Goal: Information Seeking & Learning: Learn about a topic

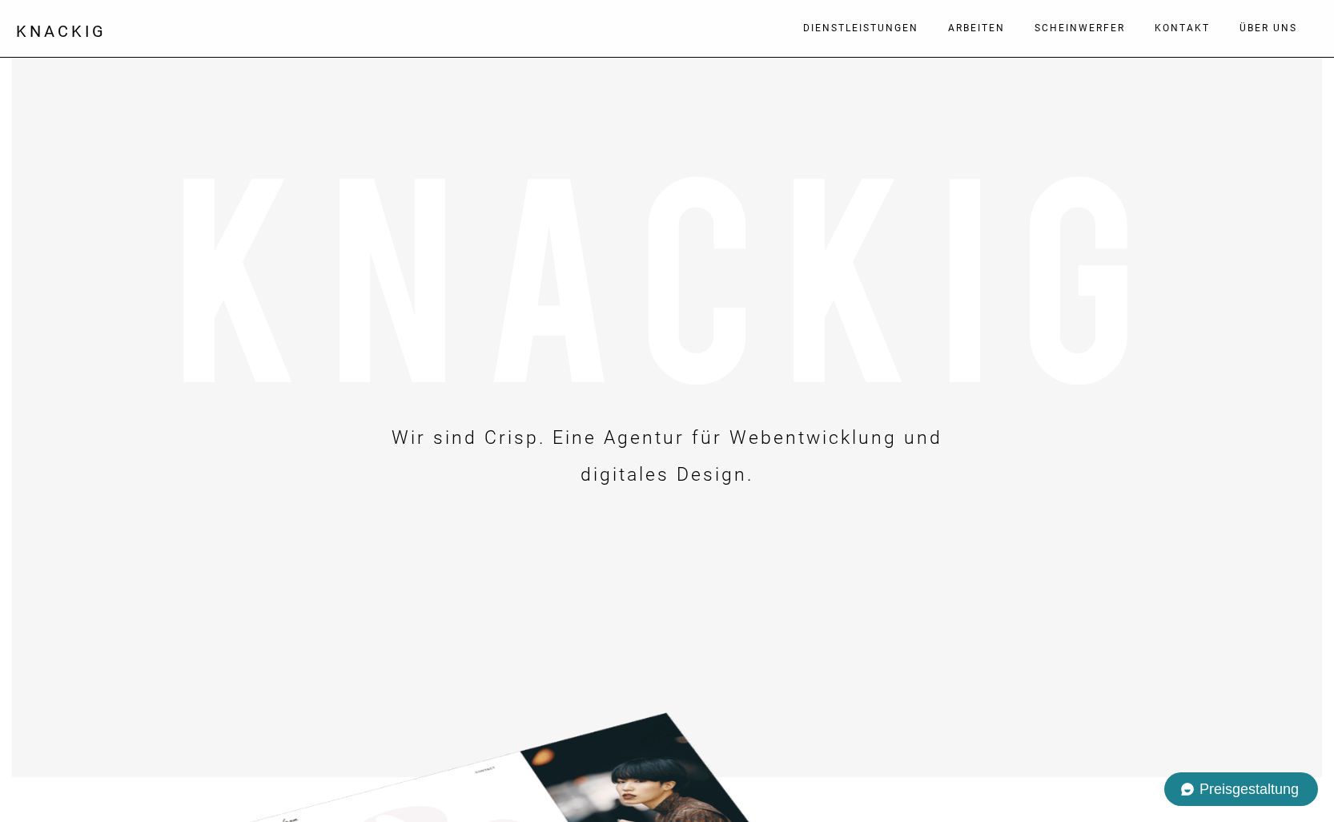
scroll to position [304, 0]
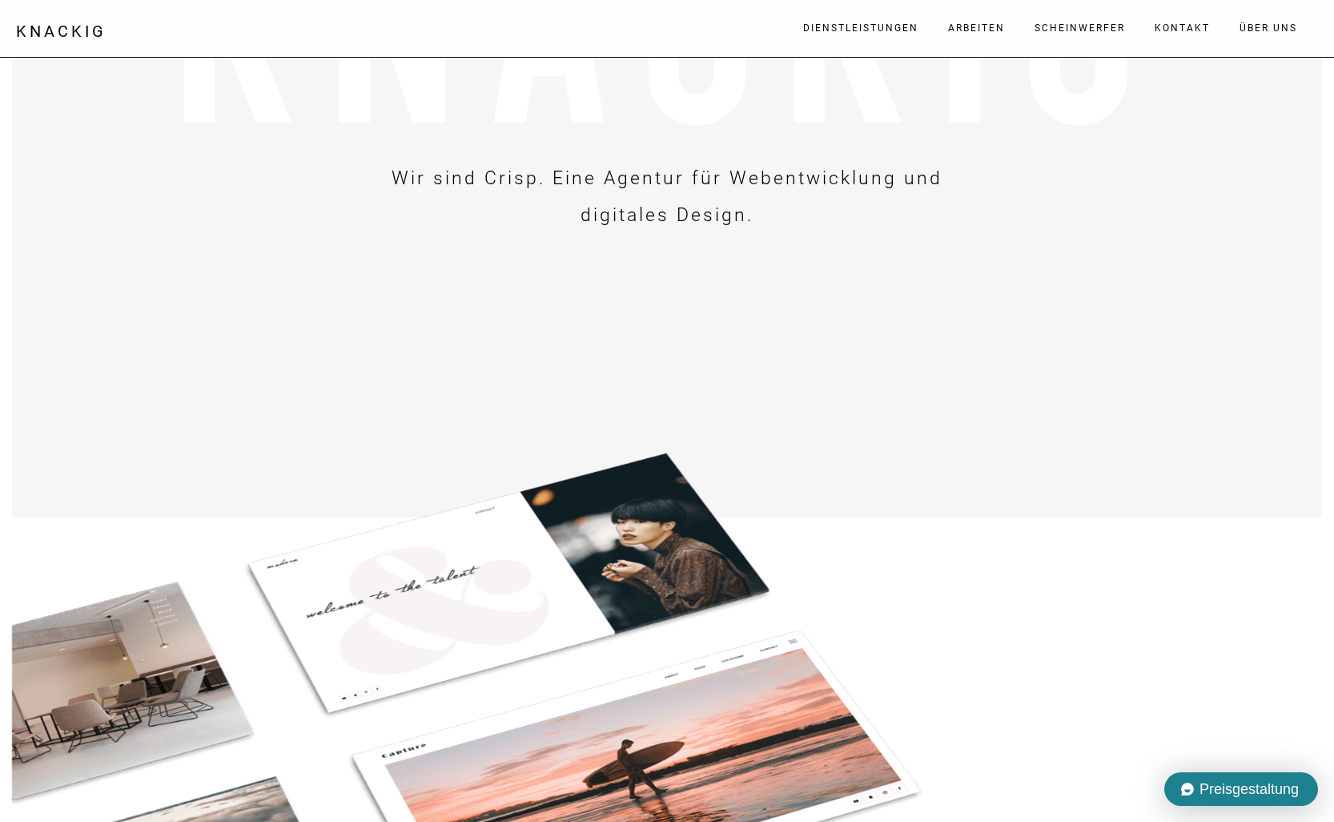
click at [1244, 787] on font "Preisgestaltung" at bounding box center [1248, 789] width 99 height 16
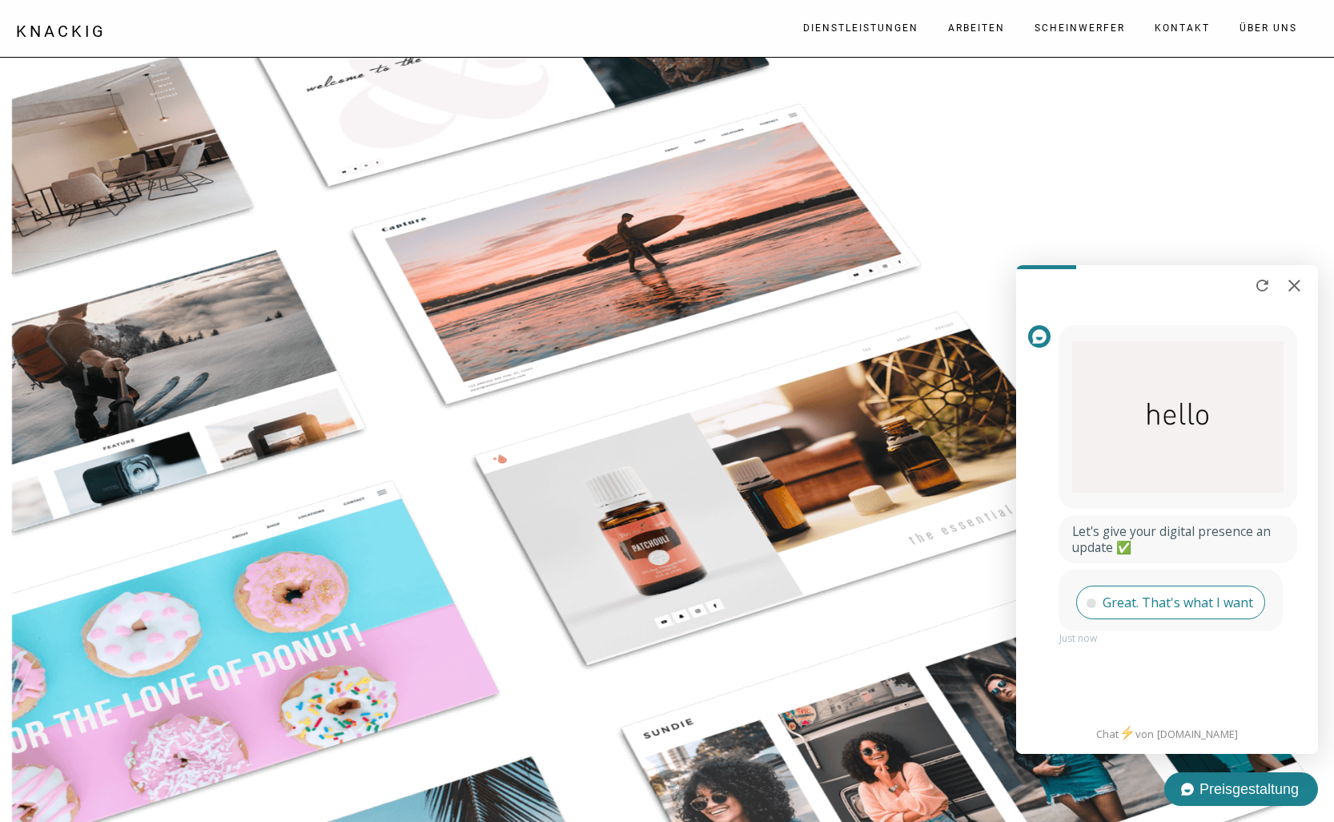
scroll to position [1051, 0]
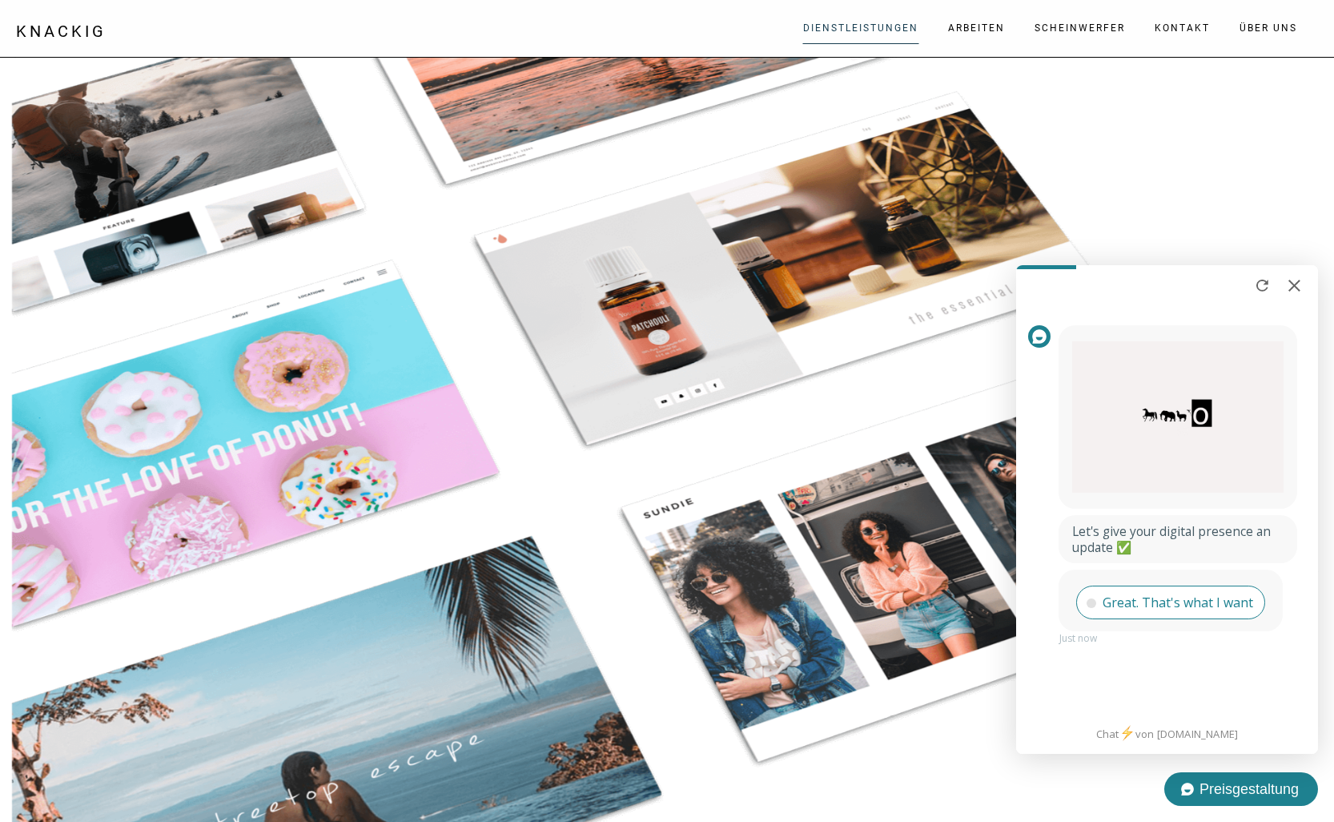
click at [845, 30] on link "Dienstleistungen" at bounding box center [860, 28] width 133 height 48
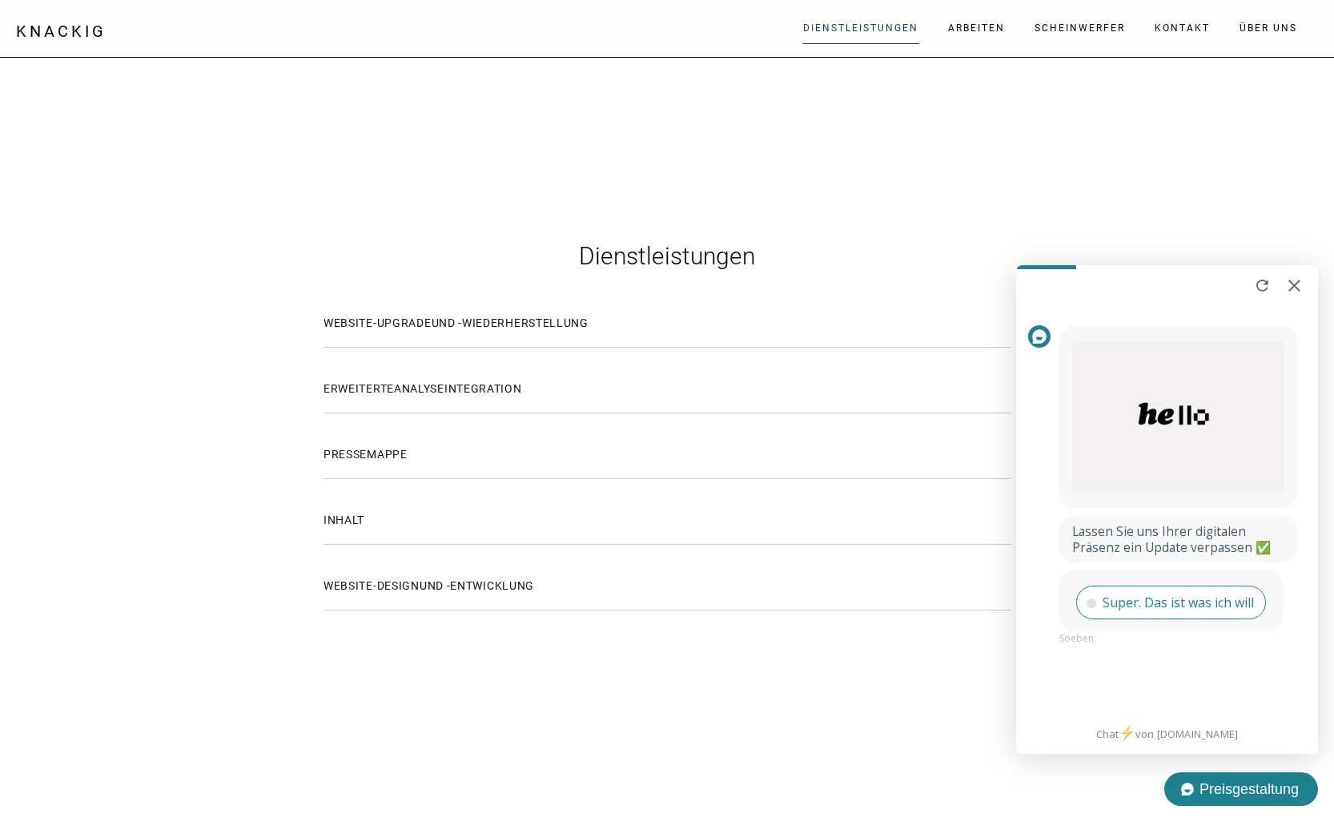
scroll to position [2058, 0]
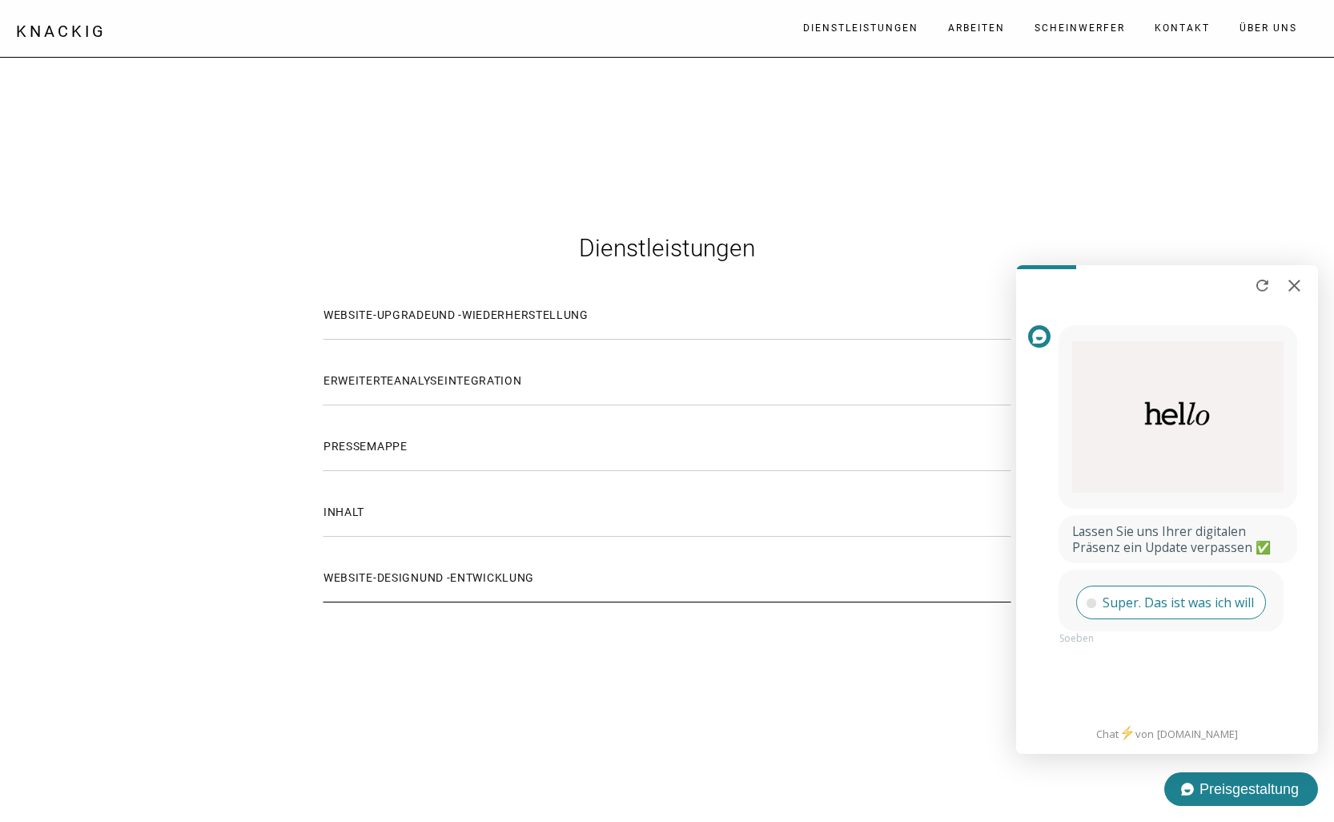
click at [412, 578] on font "Website-Design" at bounding box center [371, 577] width 96 height 13
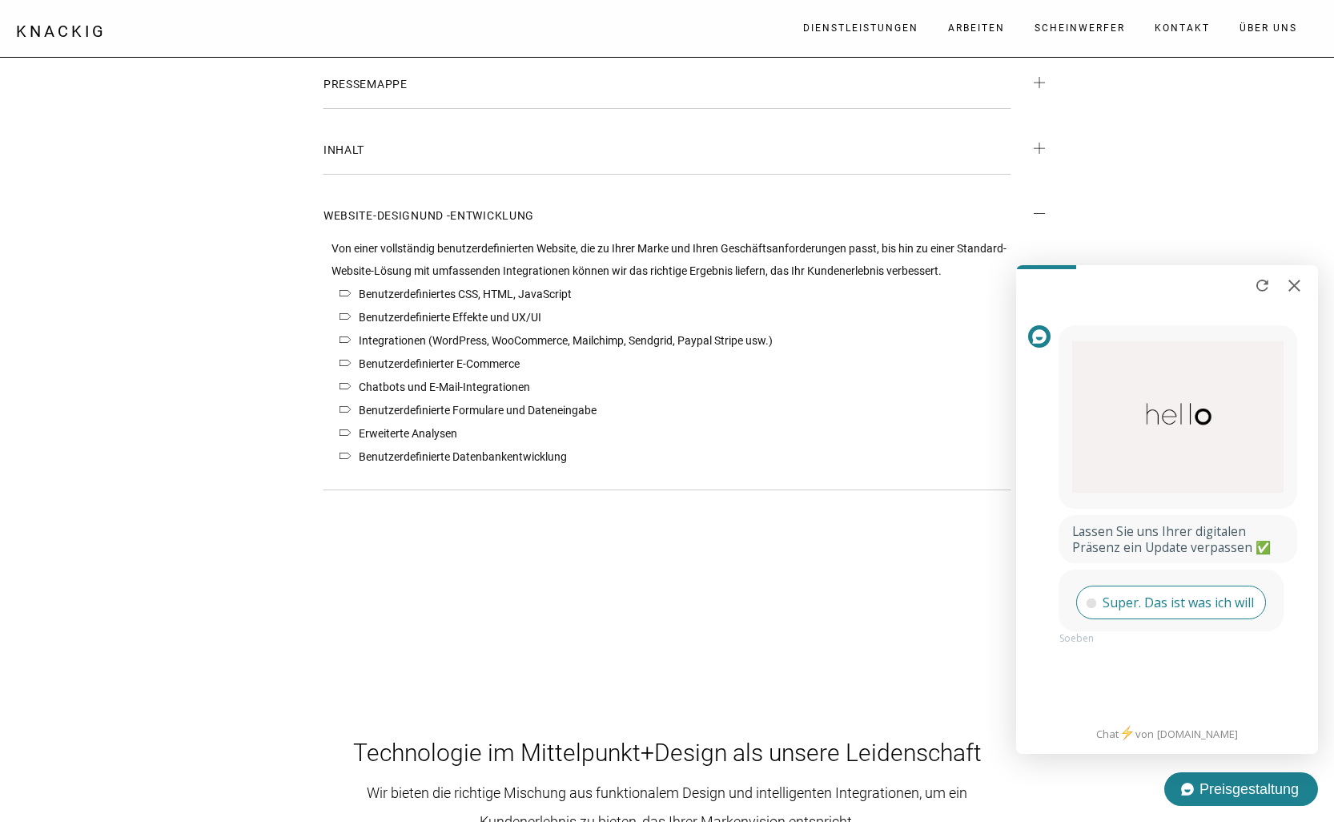
scroll to position [2381, 0]
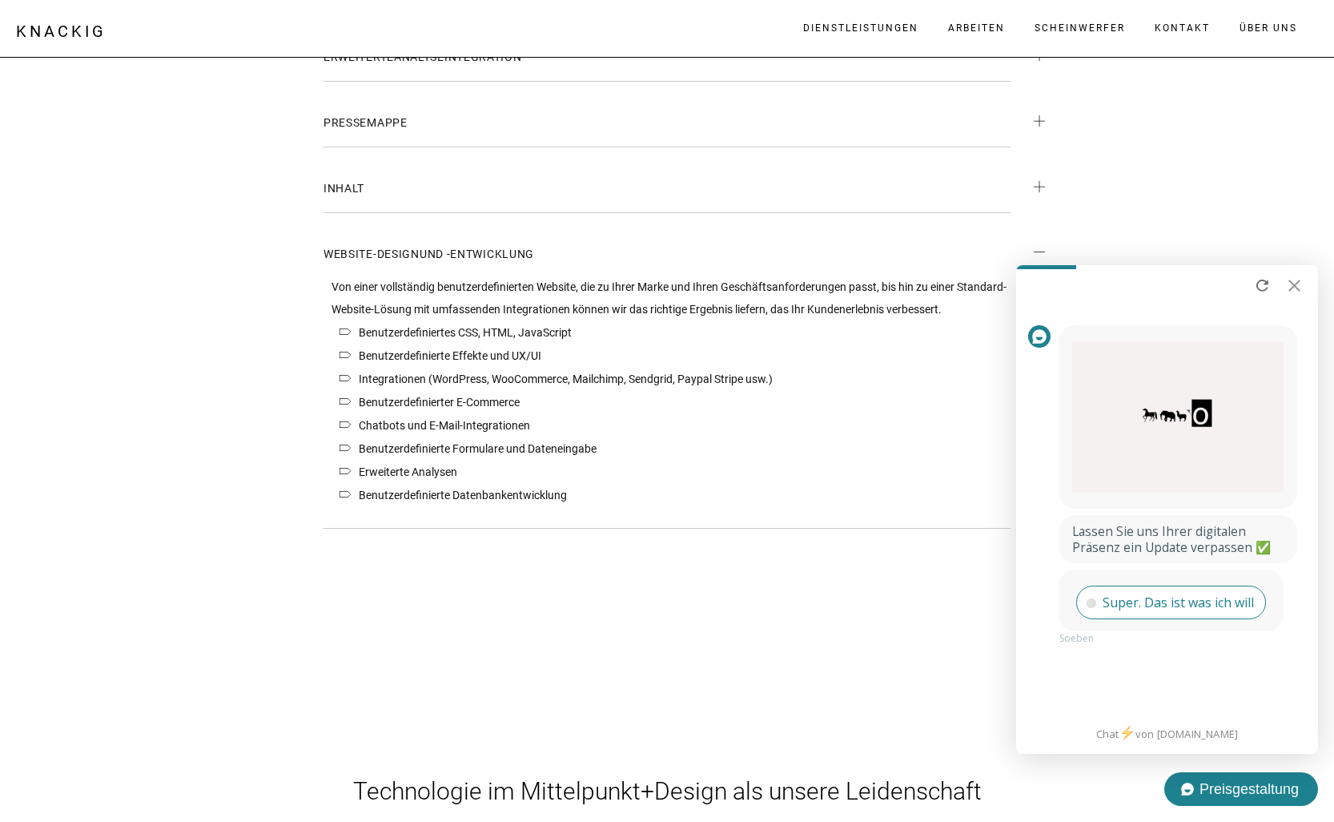
click at [1292, 284] on div at bounding box center [1294, 285] width 24 height 24
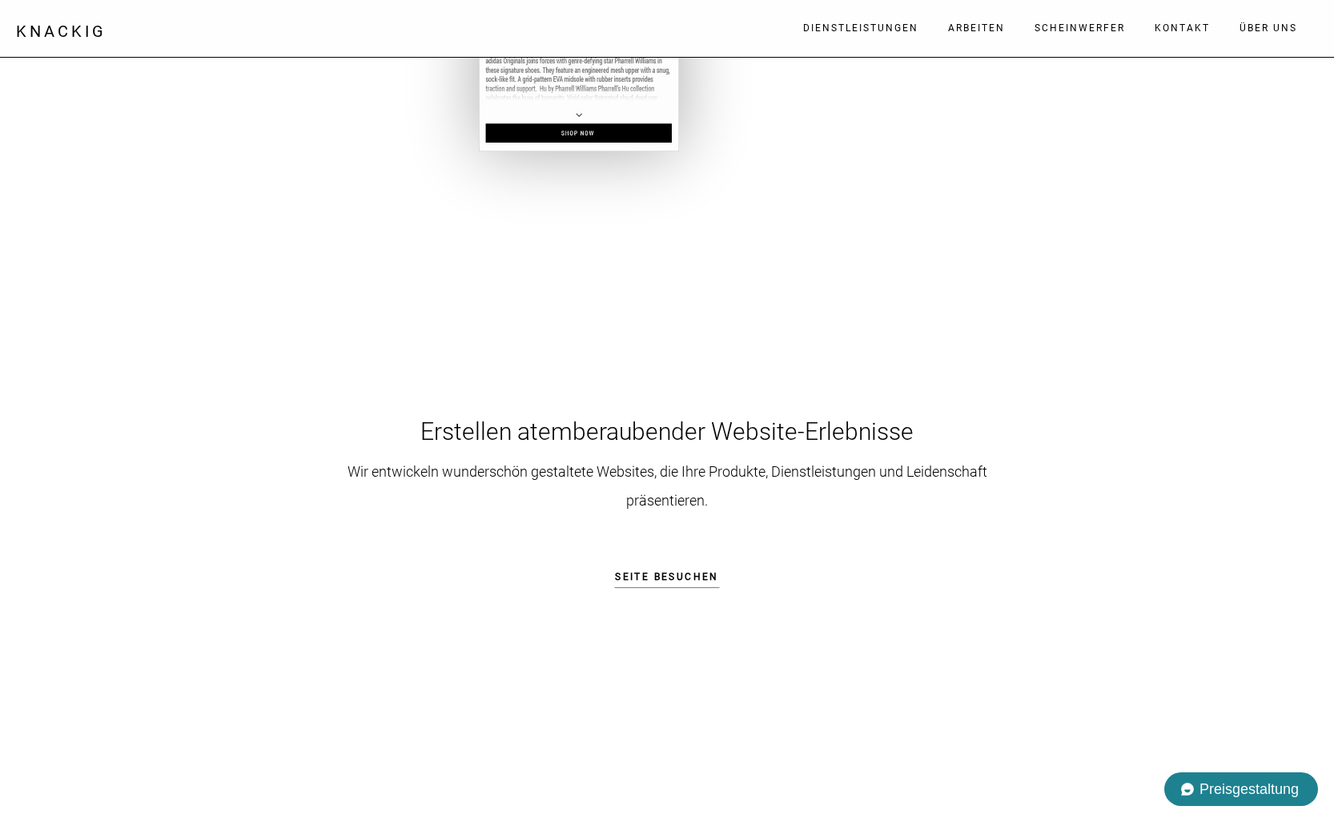
scroll to position [4002, 0]
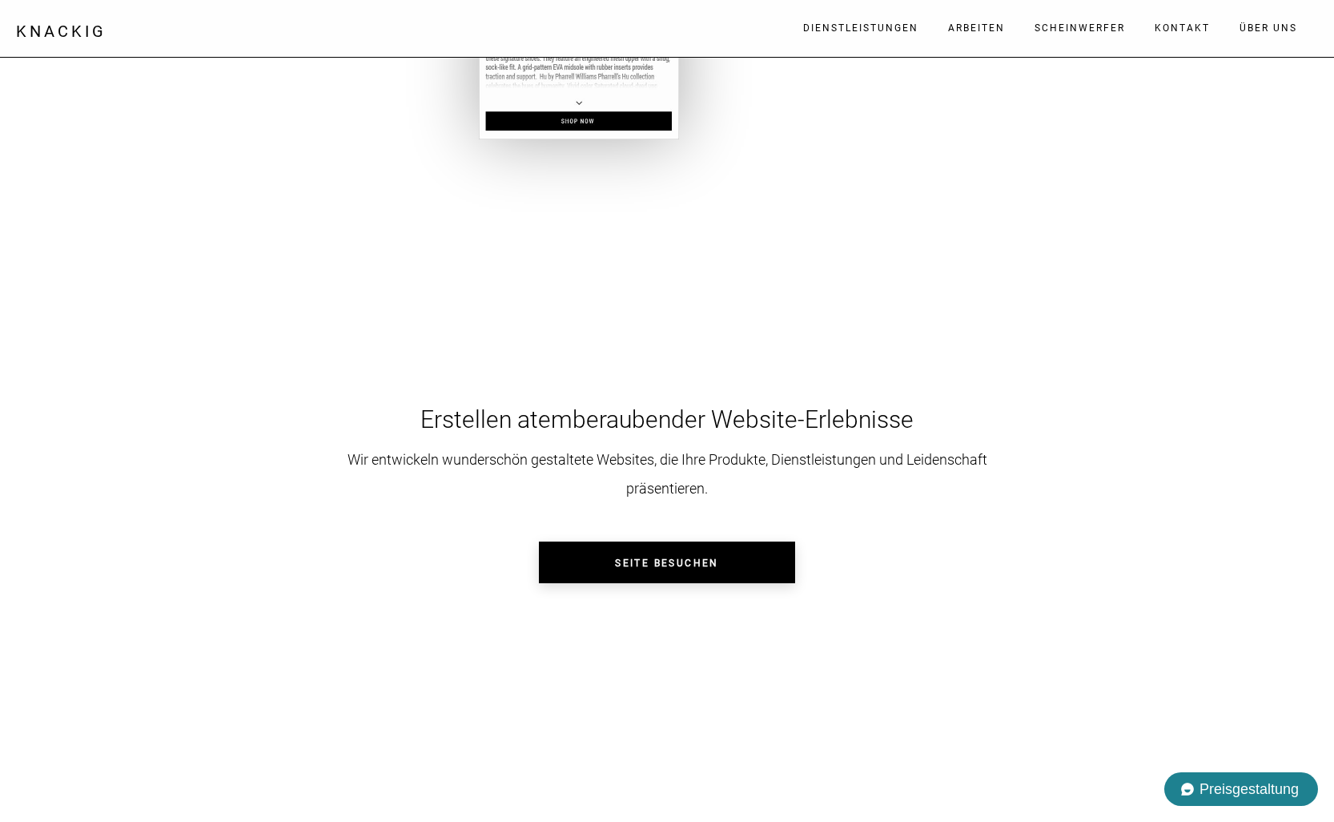
click at [672, 560] on link "Seite besuchen" at bounding box center [667, 562] width 256 height 42
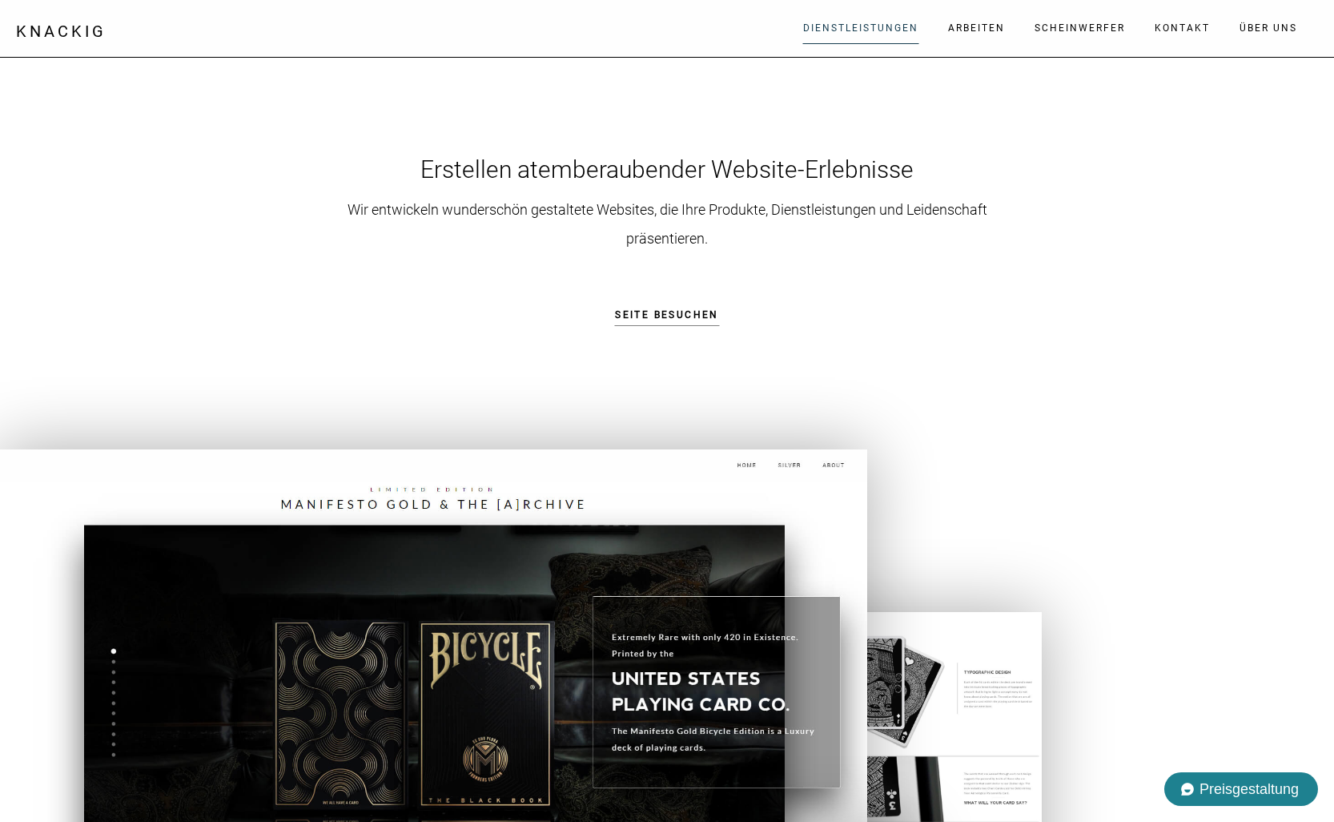
click at [865, 32] on link "Dienstleistungen" at bounding box center [860, 28] width 133 height 48
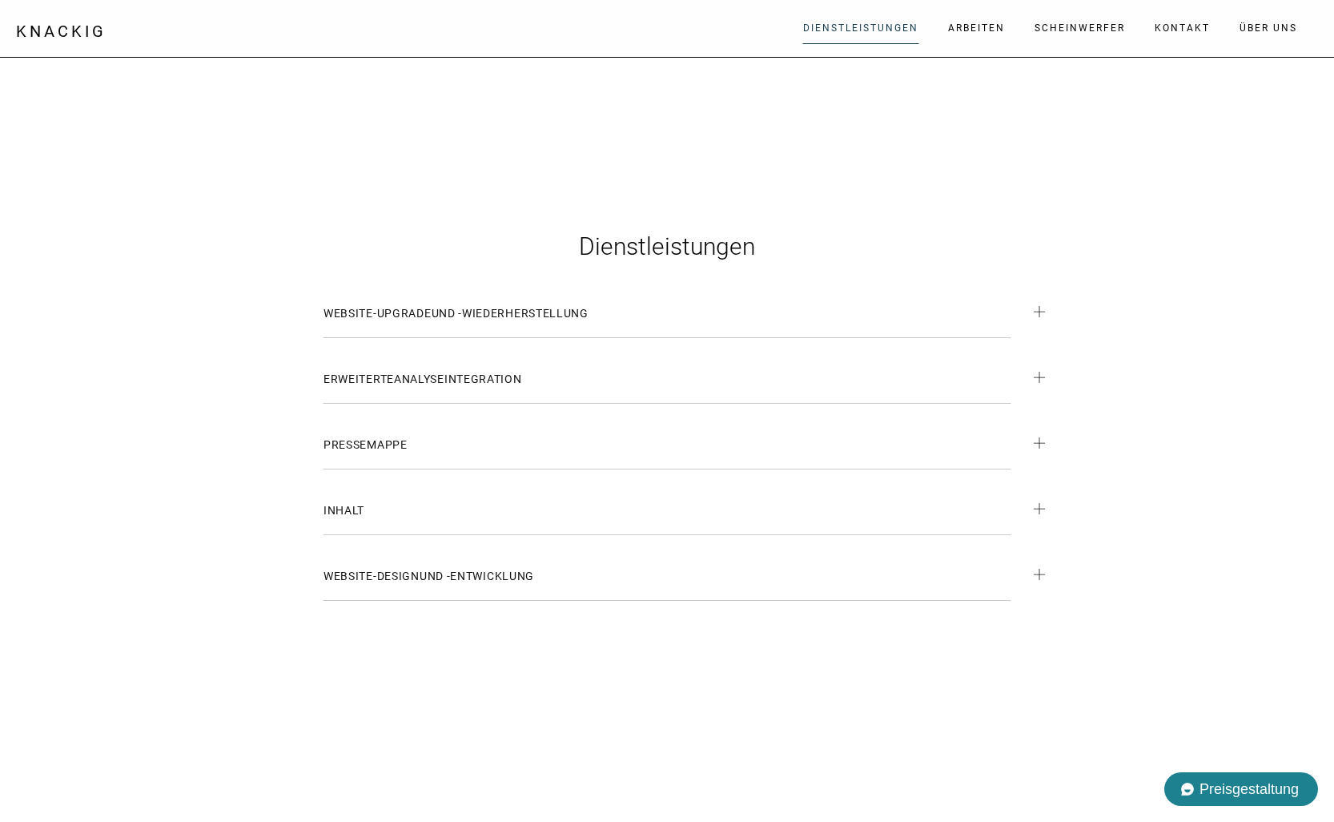
scroll to position [2058, 0]
click at [395, 578] on font "Website-Design" at bounding box center [371, 577] width 96 height 13
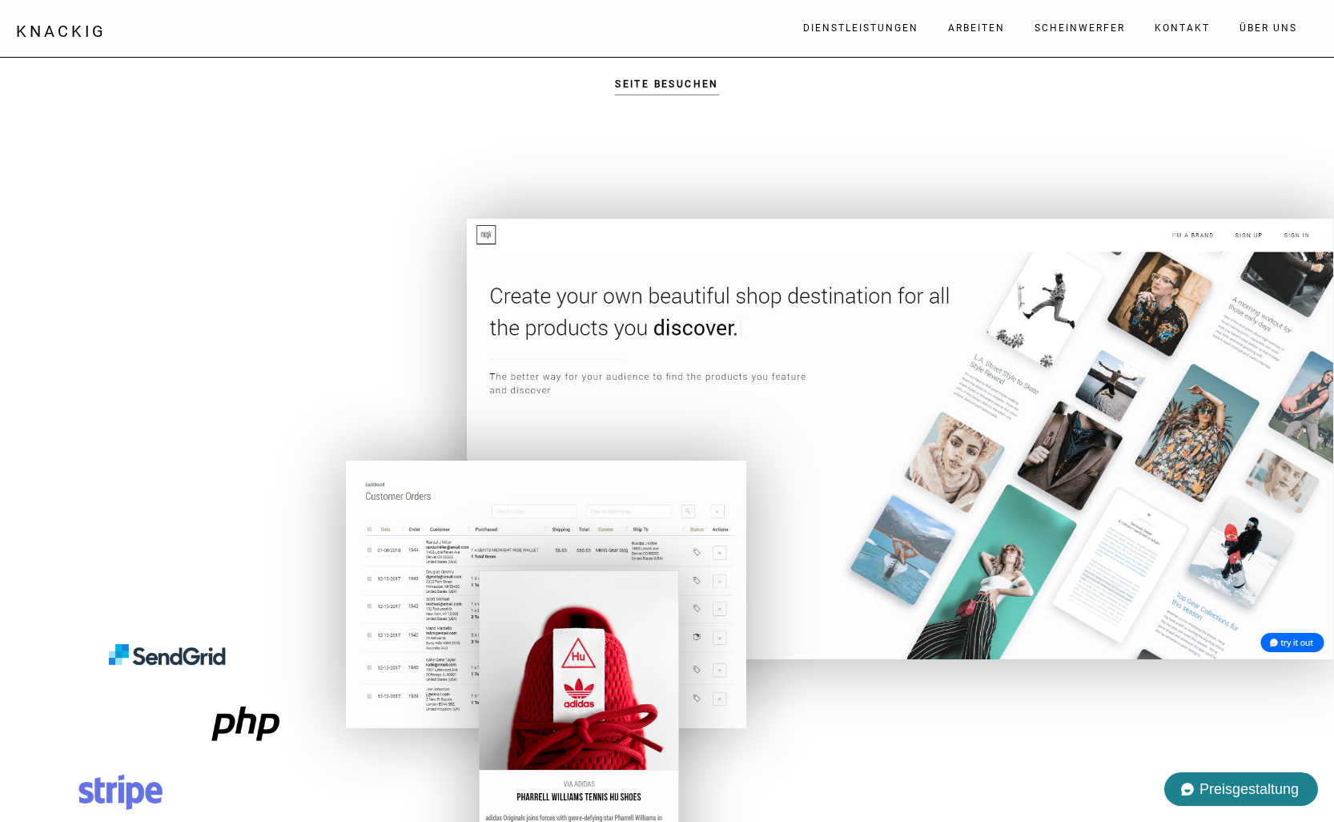
scroll to position [3239, 0]
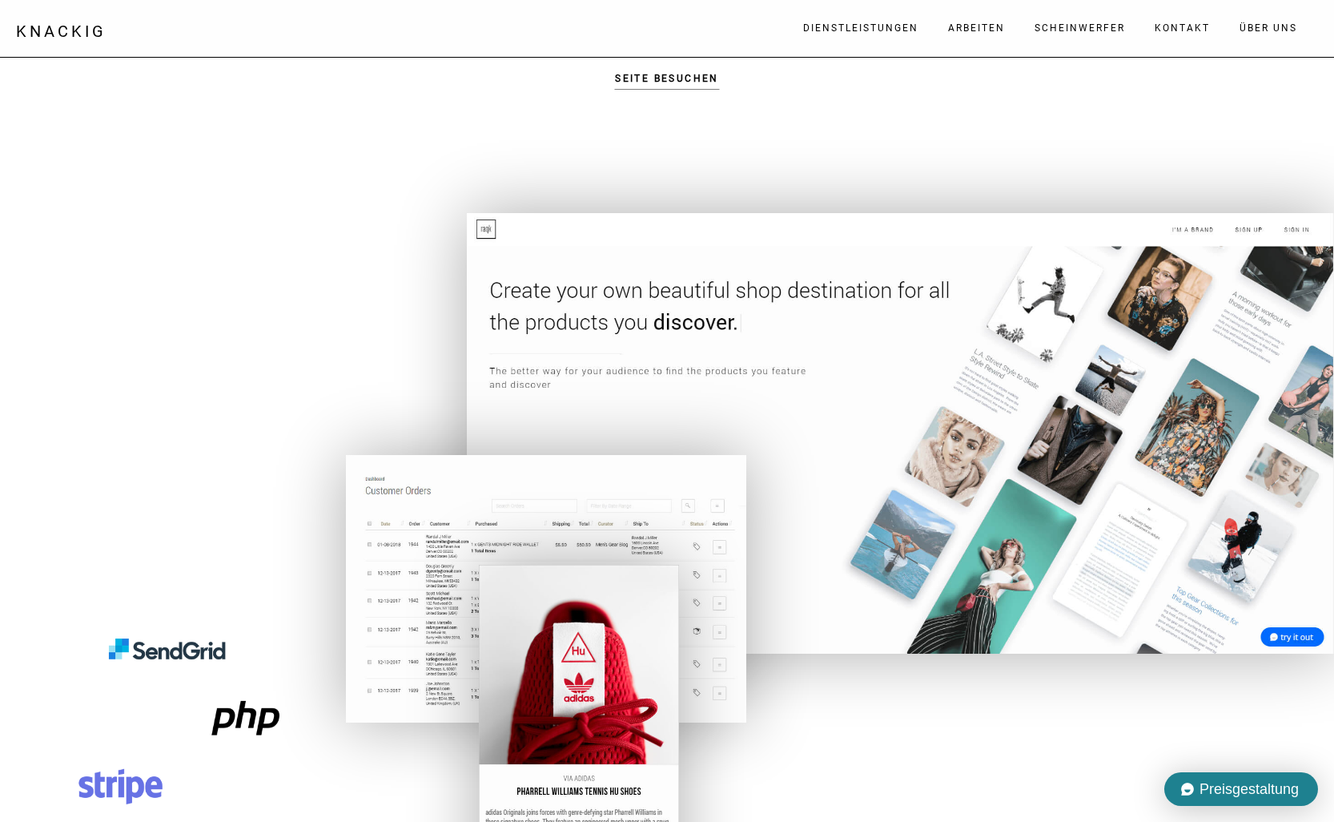
click at [1243, 787] on font "Preisgestaltung" at bounding box center [1248, 789] width 99 height 16
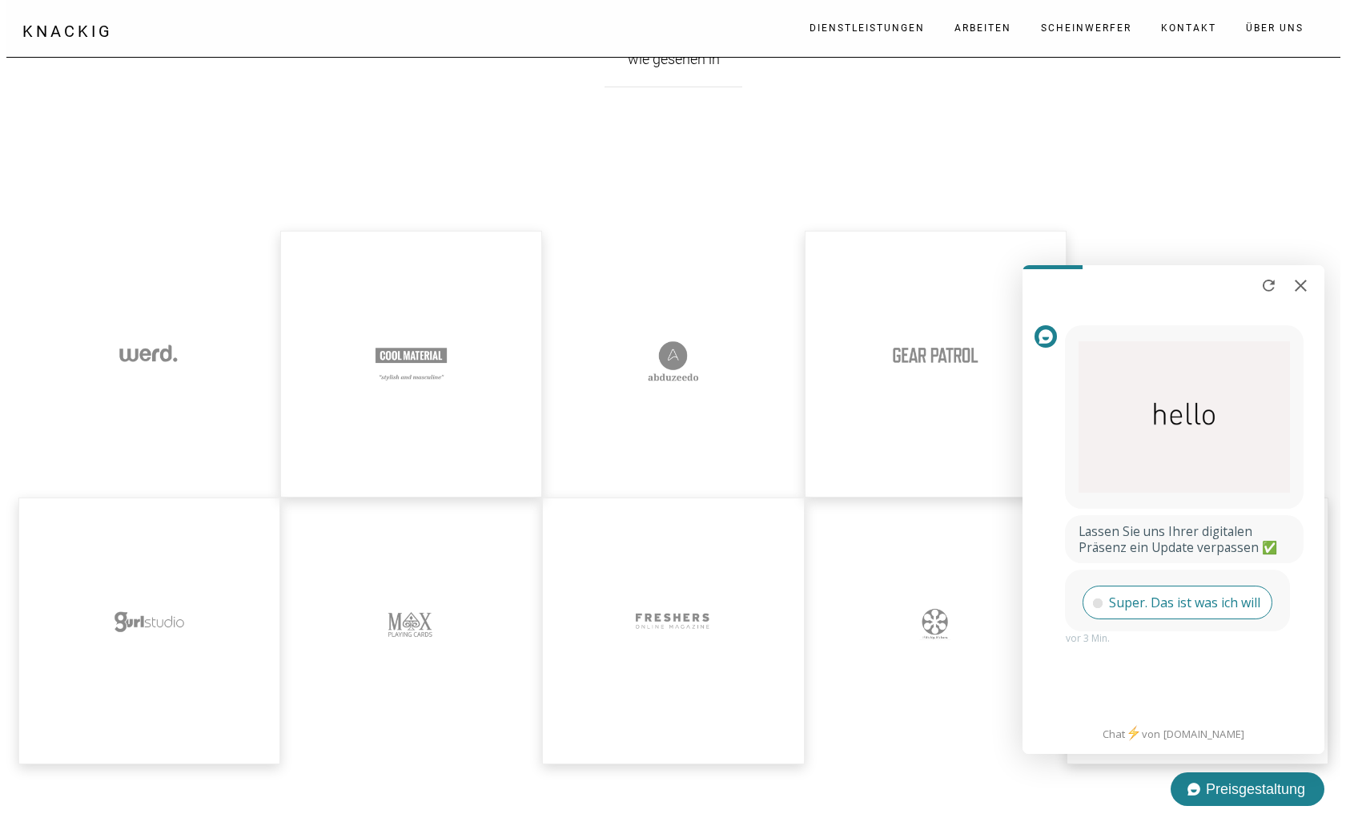
scroll to position [19163, 0]
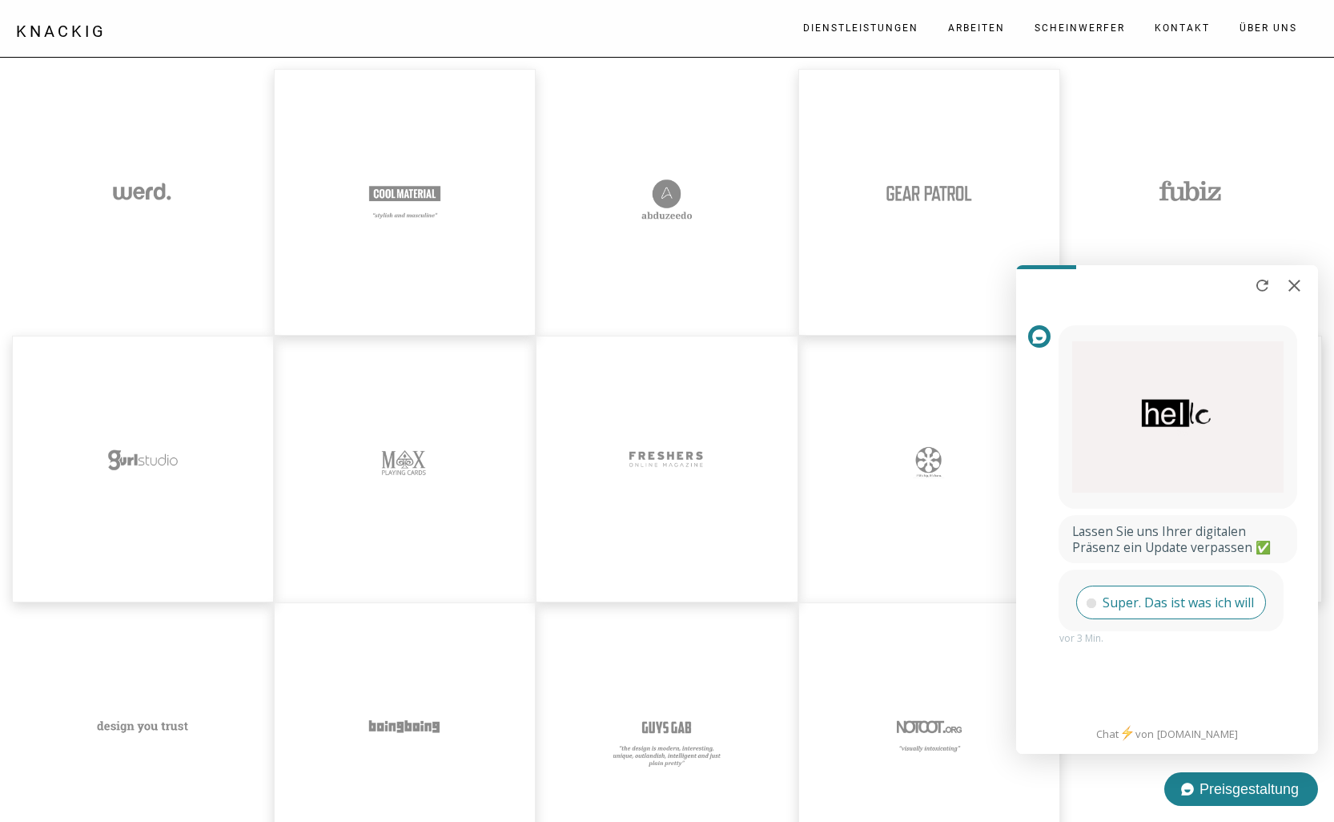
click at [411, 209] on link at bounding box center [405, 202] width 262 height 267
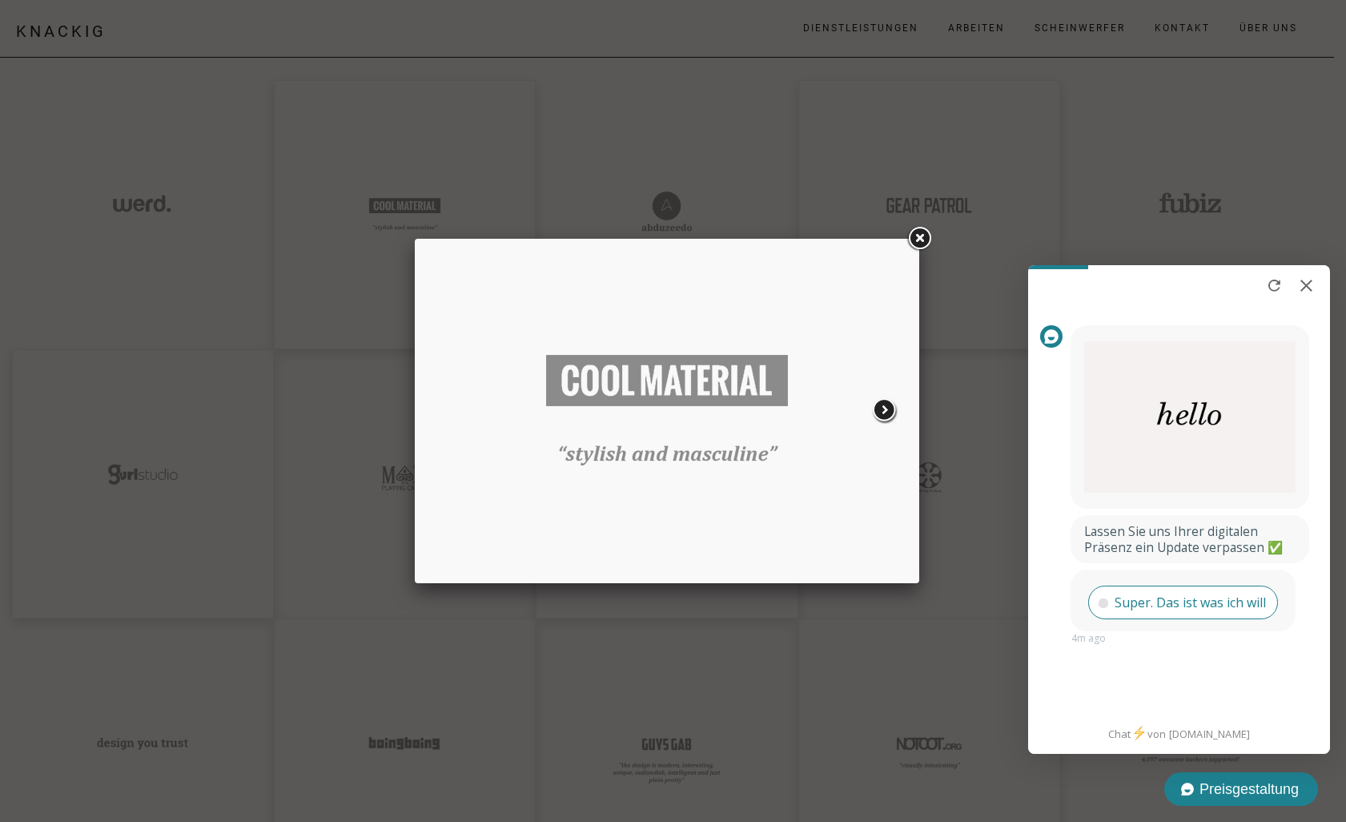
click at [876, 406] on link at bounding box center [811, 411] width 192 height 320
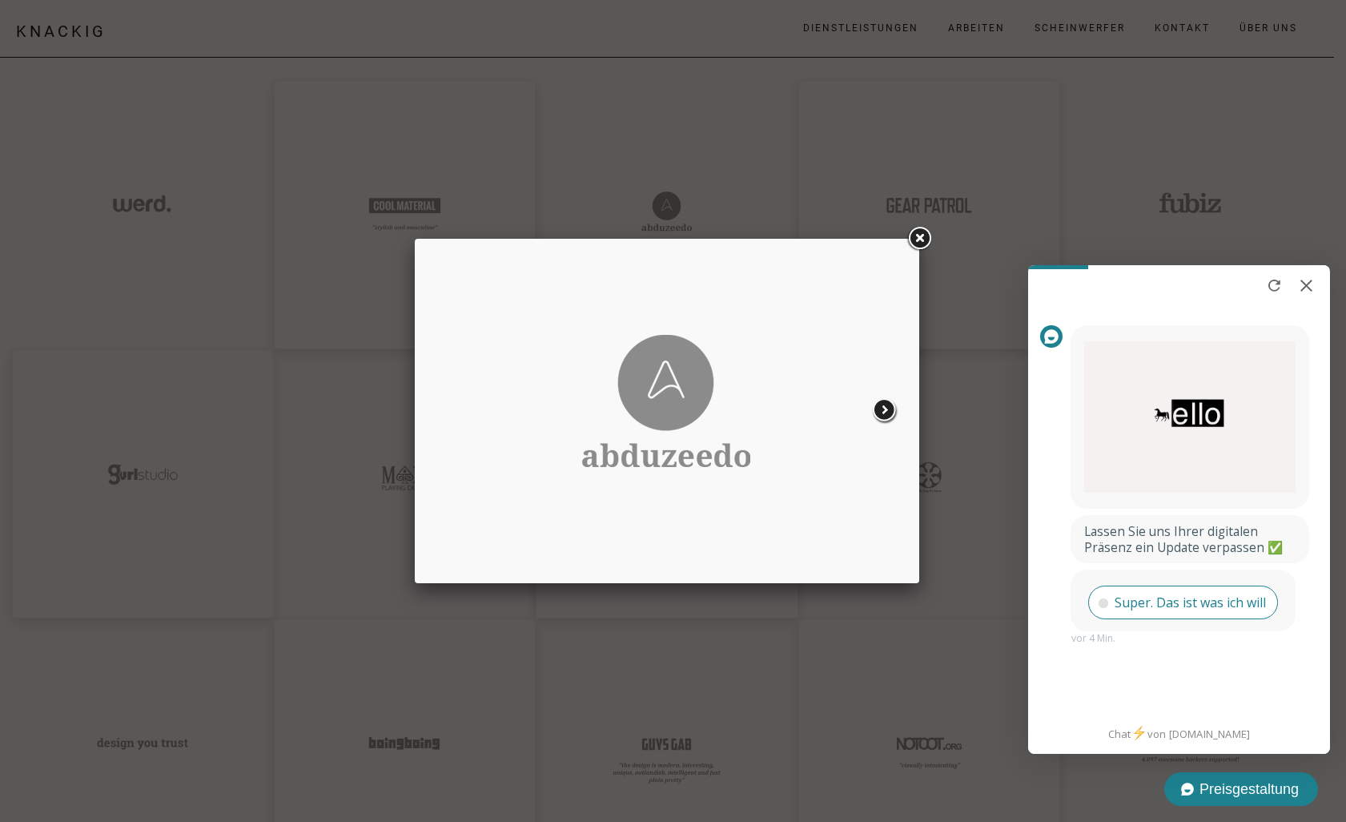
click at [885, 408] on link at bounding box center [811, 411] width 192 height 320
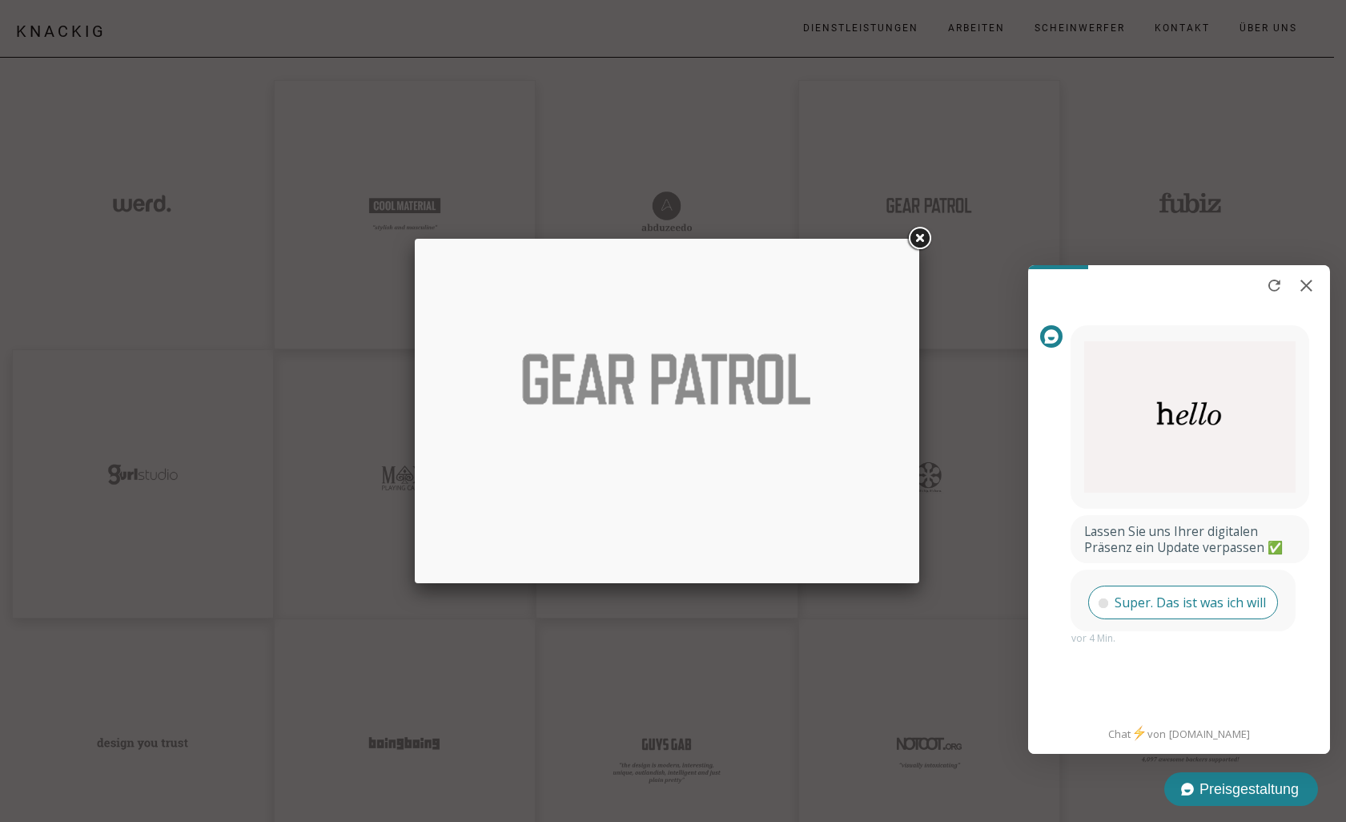
click at [885, 408] on link at bounding box center [811, 411] width 192 height 320
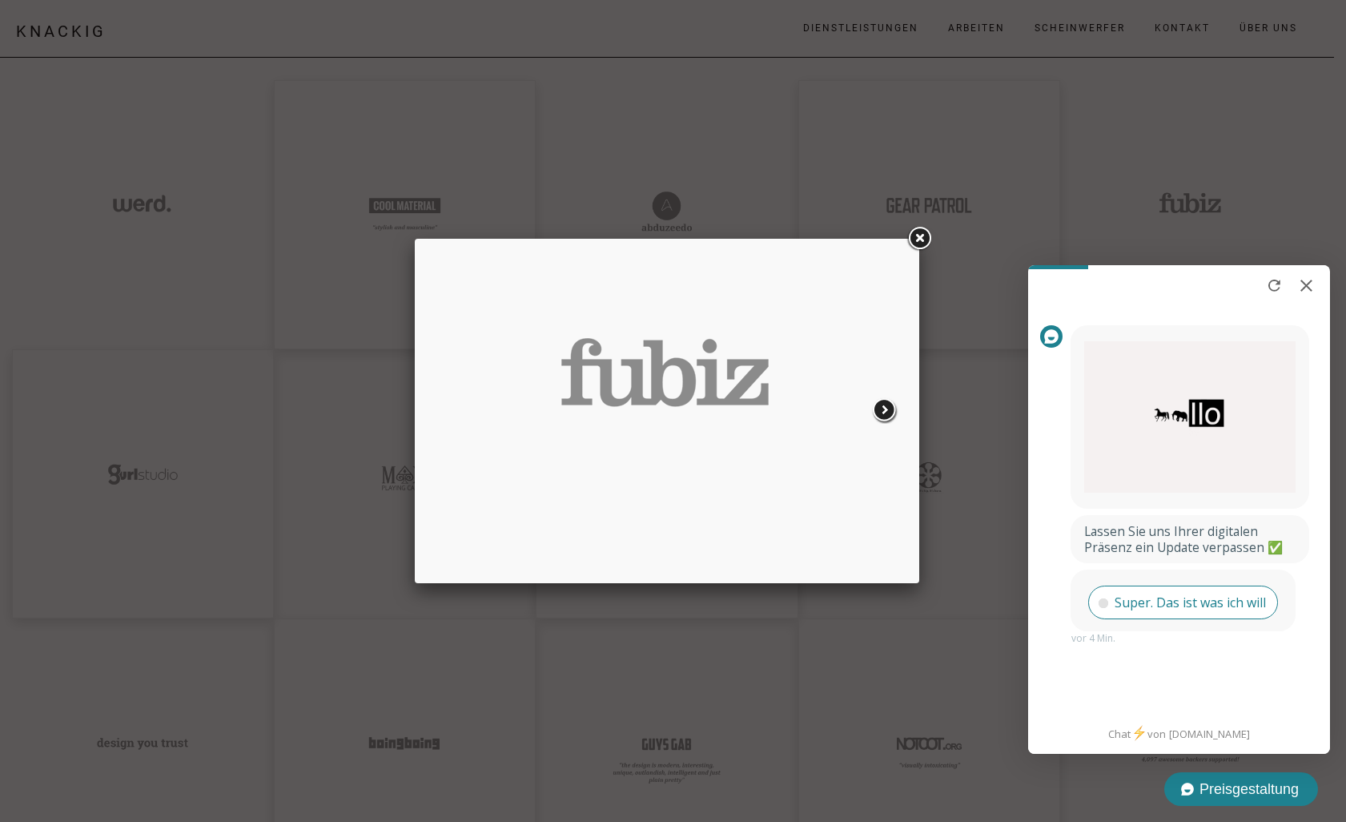
click at [885, 408] on link at bounding box center [811, 411] width 192 height 320
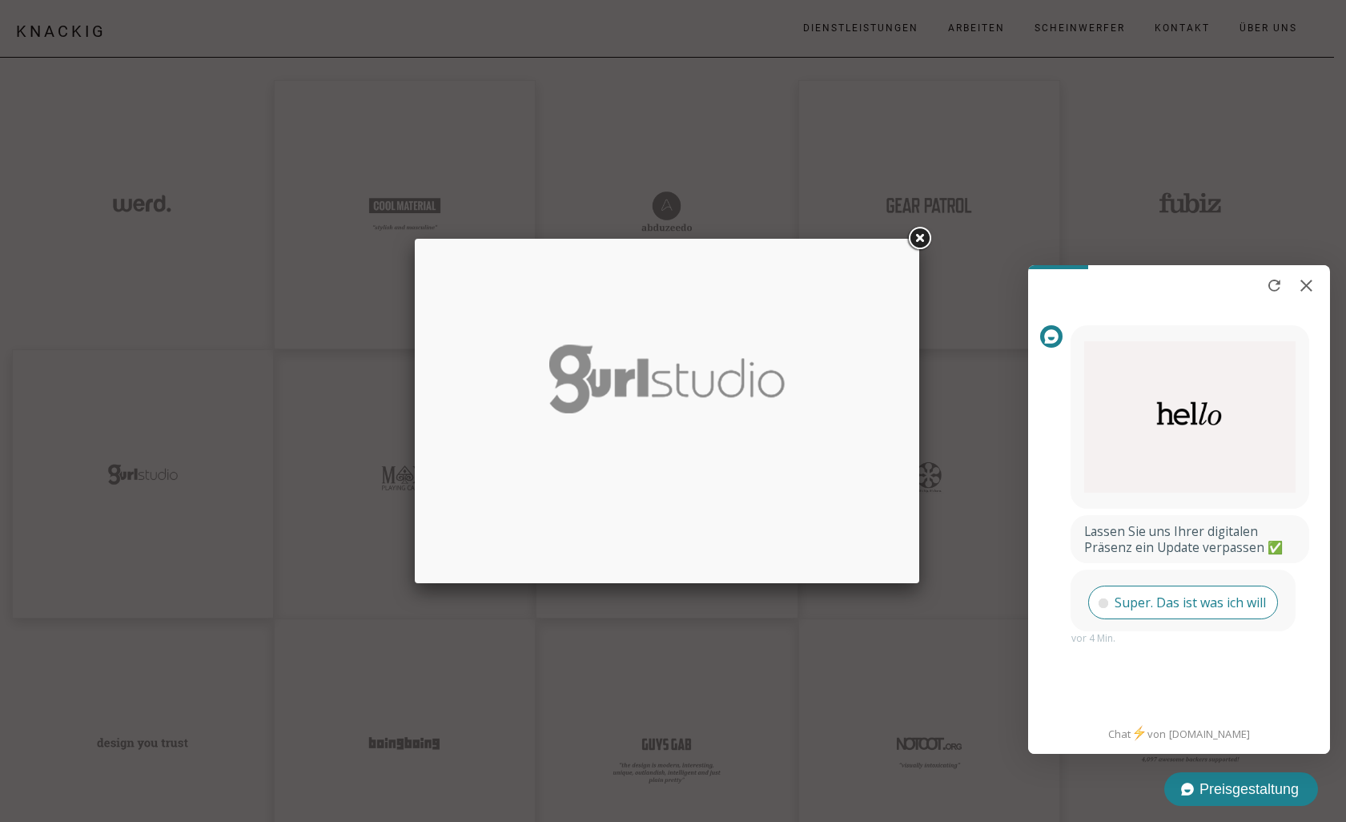
click at [885, 408] on link at bounding box center [811, 411] width 192 height 320
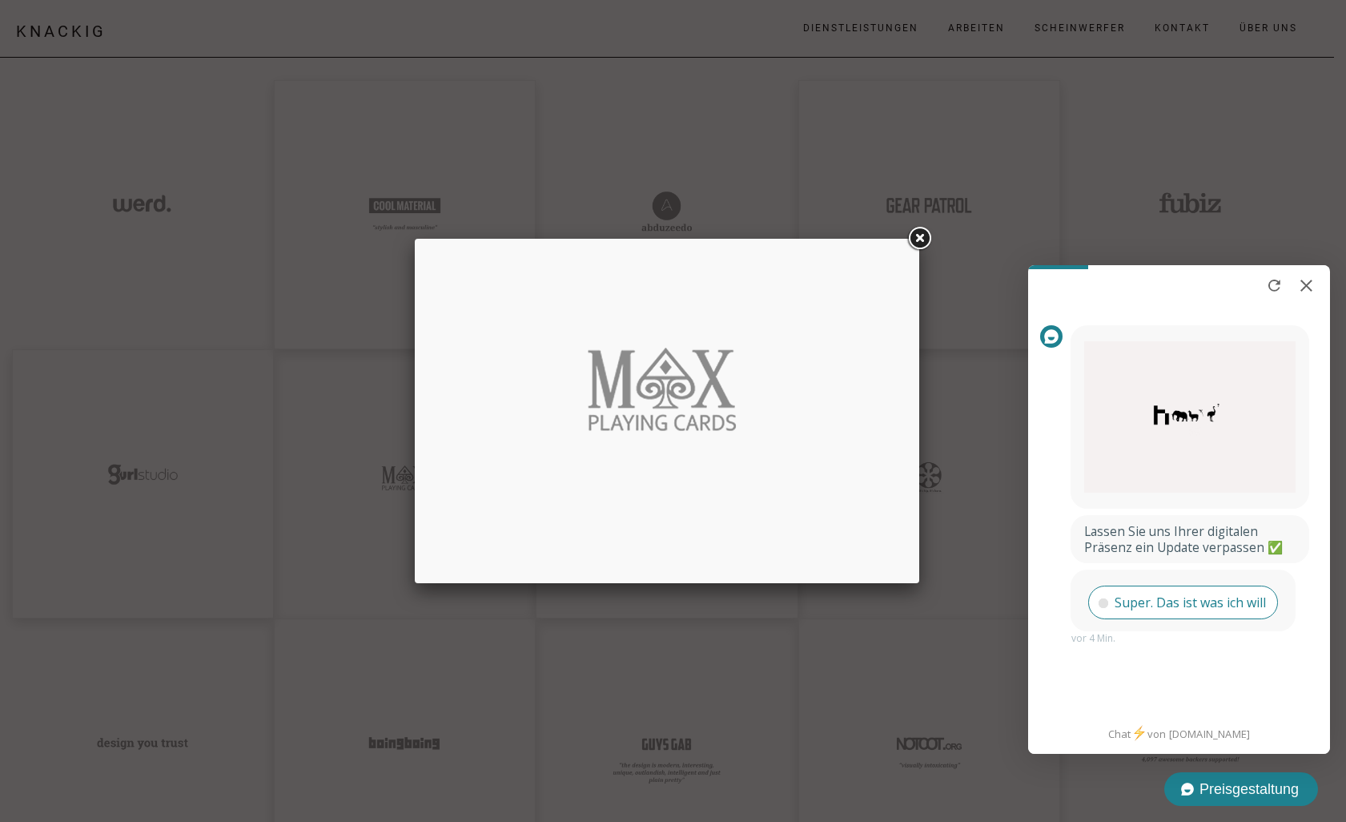
click at [885, 408] on link at bounding box center [811, 411] width 192 height 320
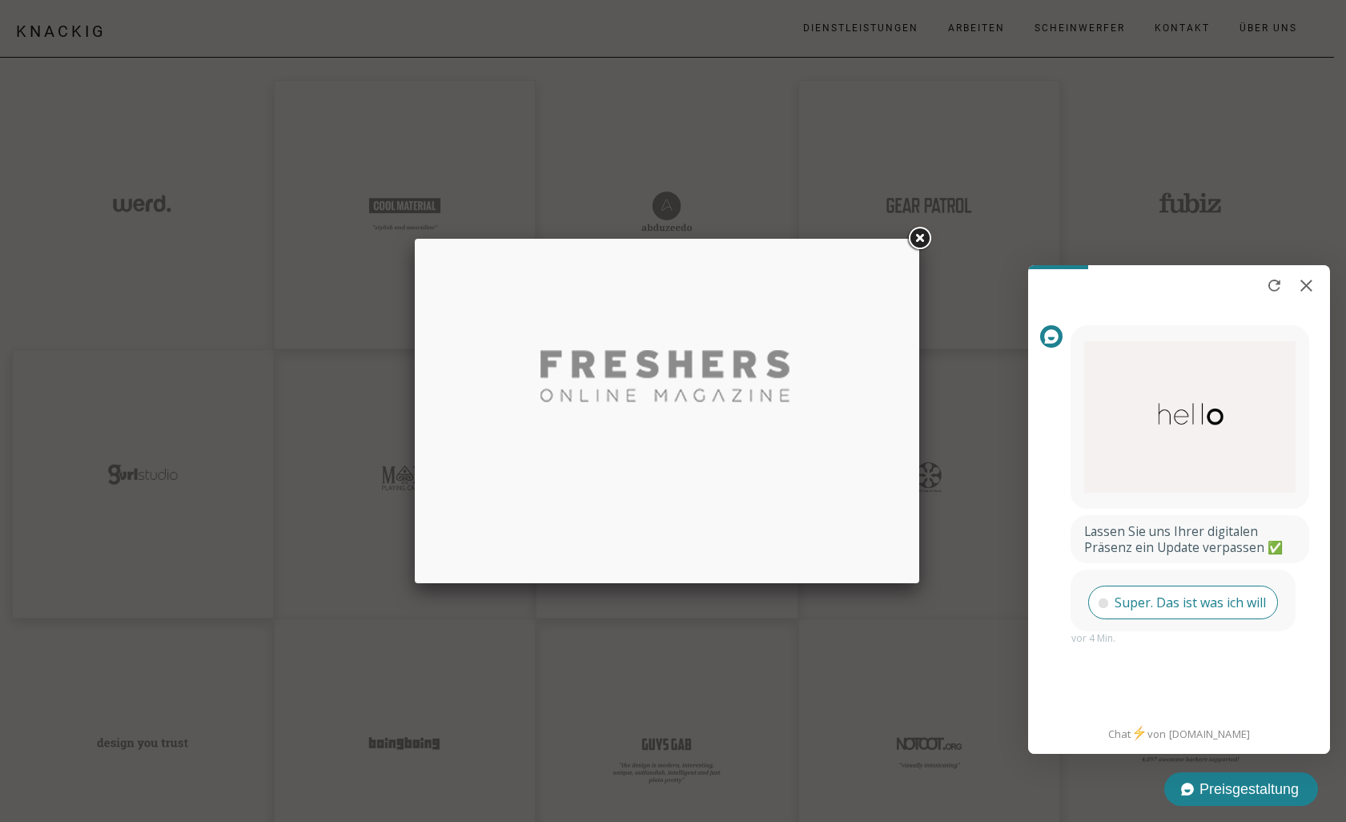
click at [885, 408] on link at bounding box center [811, 411] width 192 height 320
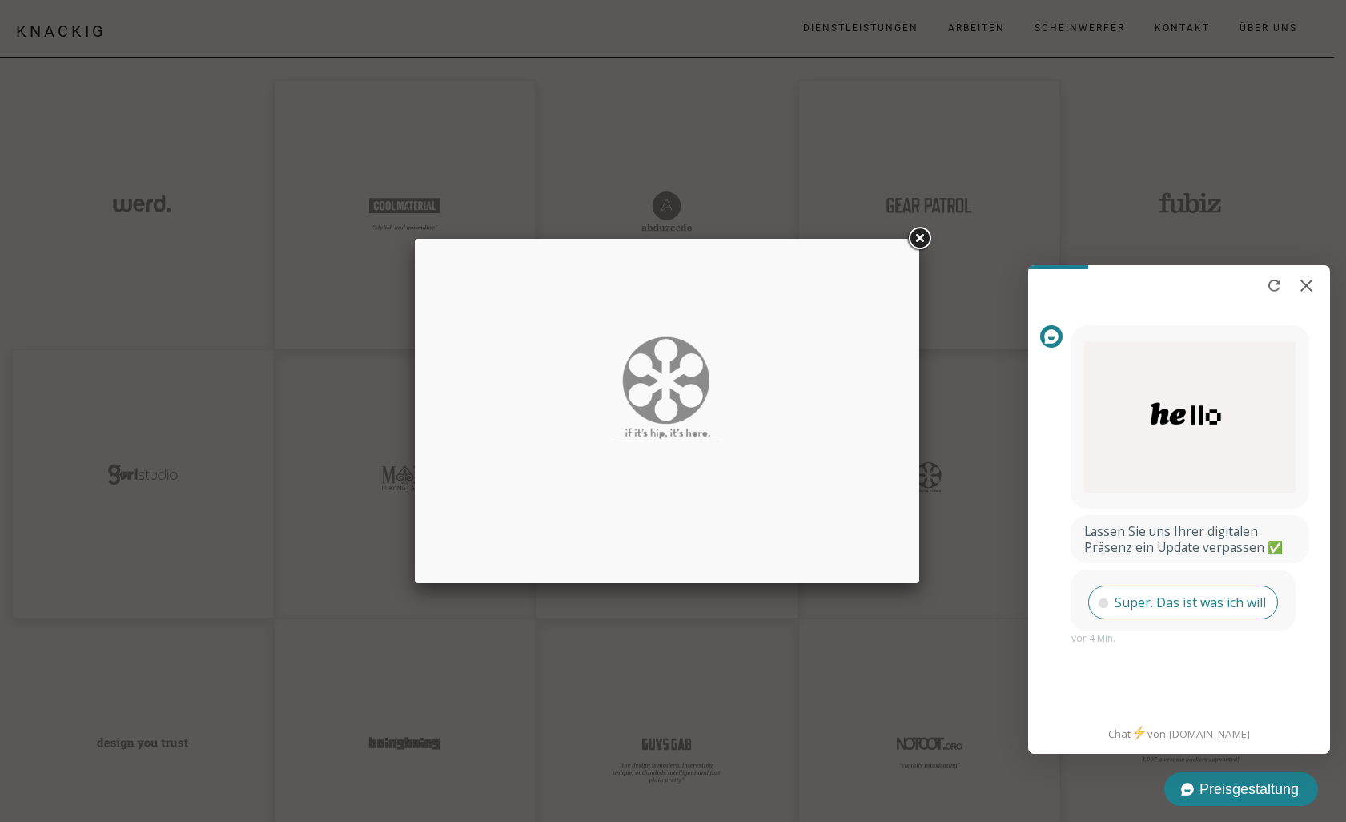
click at [885, 408] on link at bounding box center [811, 411] width 192 height 320
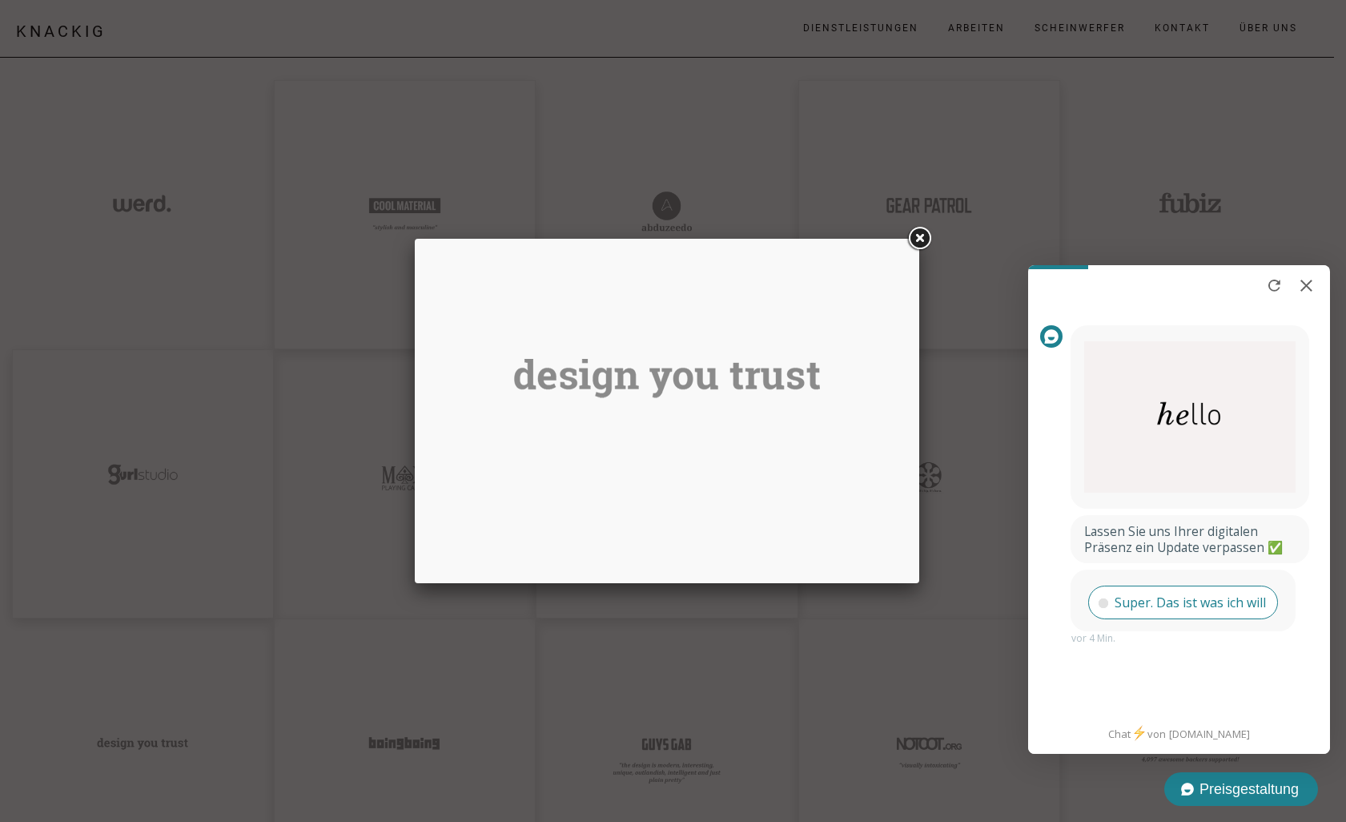
click at [885, 408] on link at bounding box center [811, 411] width 192 height 320
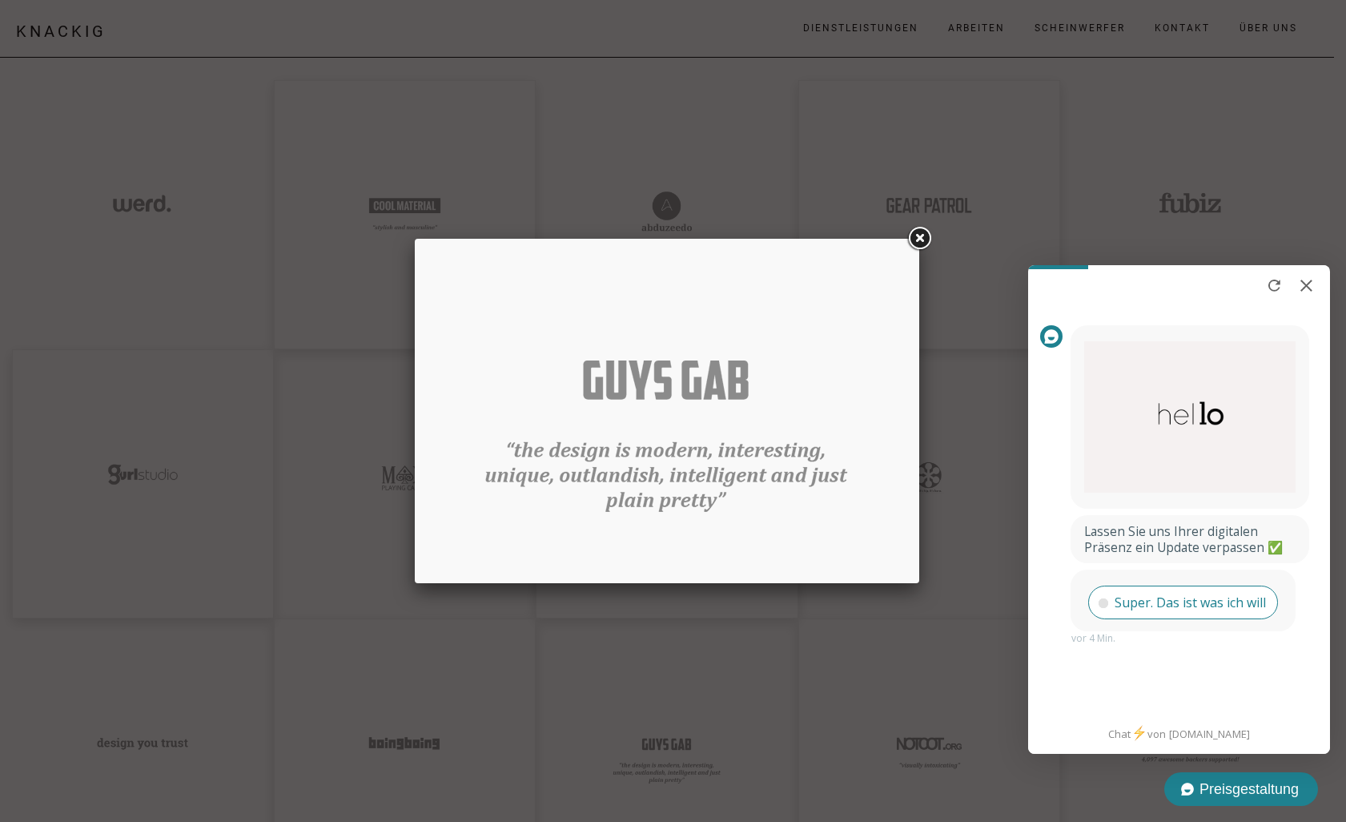
click at [885, 408] on link at bounding box center [811, 411] width 192 height 320
